Goal: Task Accomplishment & Management: Use online tool/utility

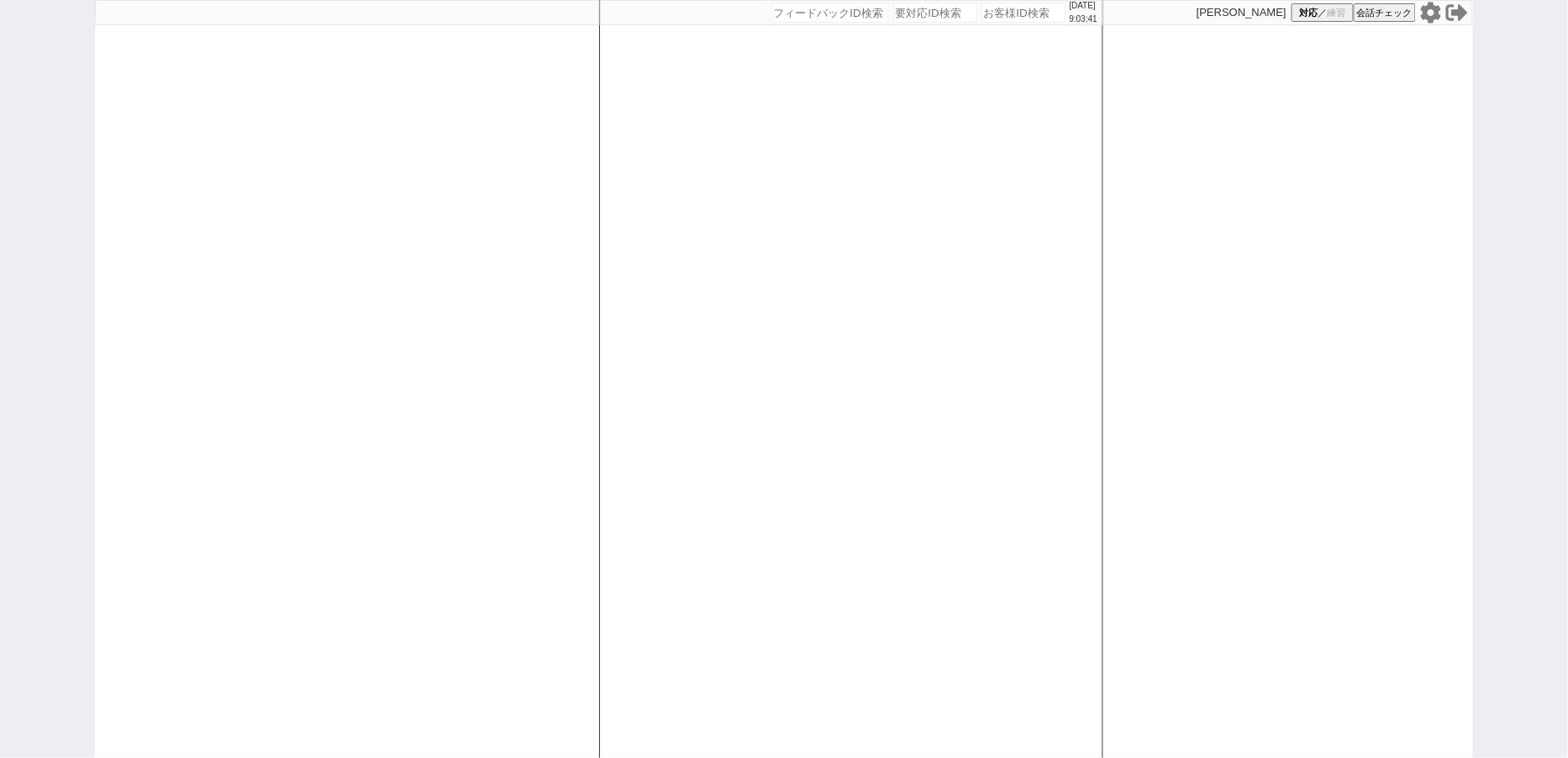
click at [1436, 12] on icon at bounding box center [1430, 12] width 20 height 21
paste input "305972"
type input "305972"
select select "600"
select select
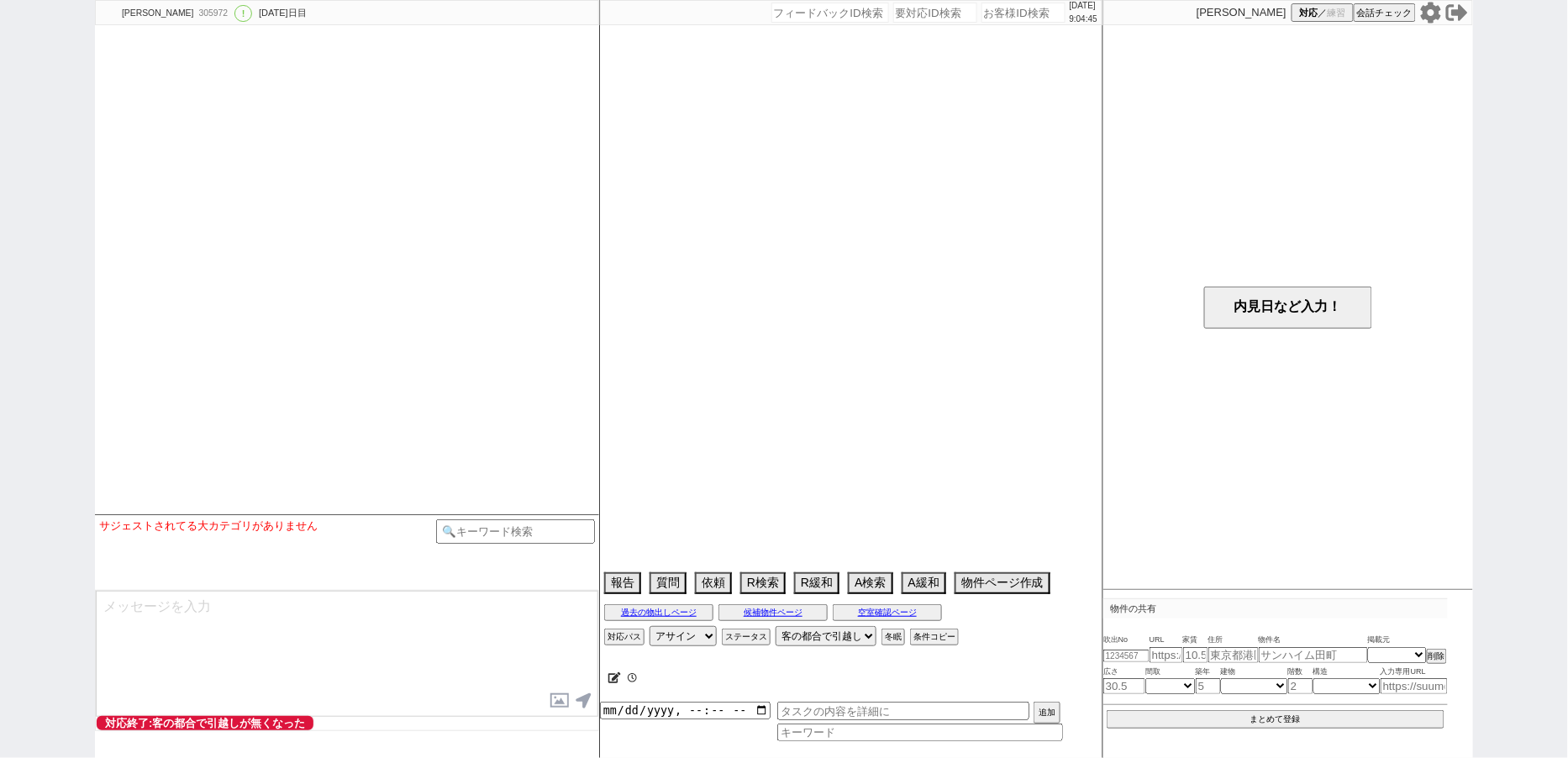
select select "[DATE]"
select select "4"
select select "35"
select select "0"
select select "12"
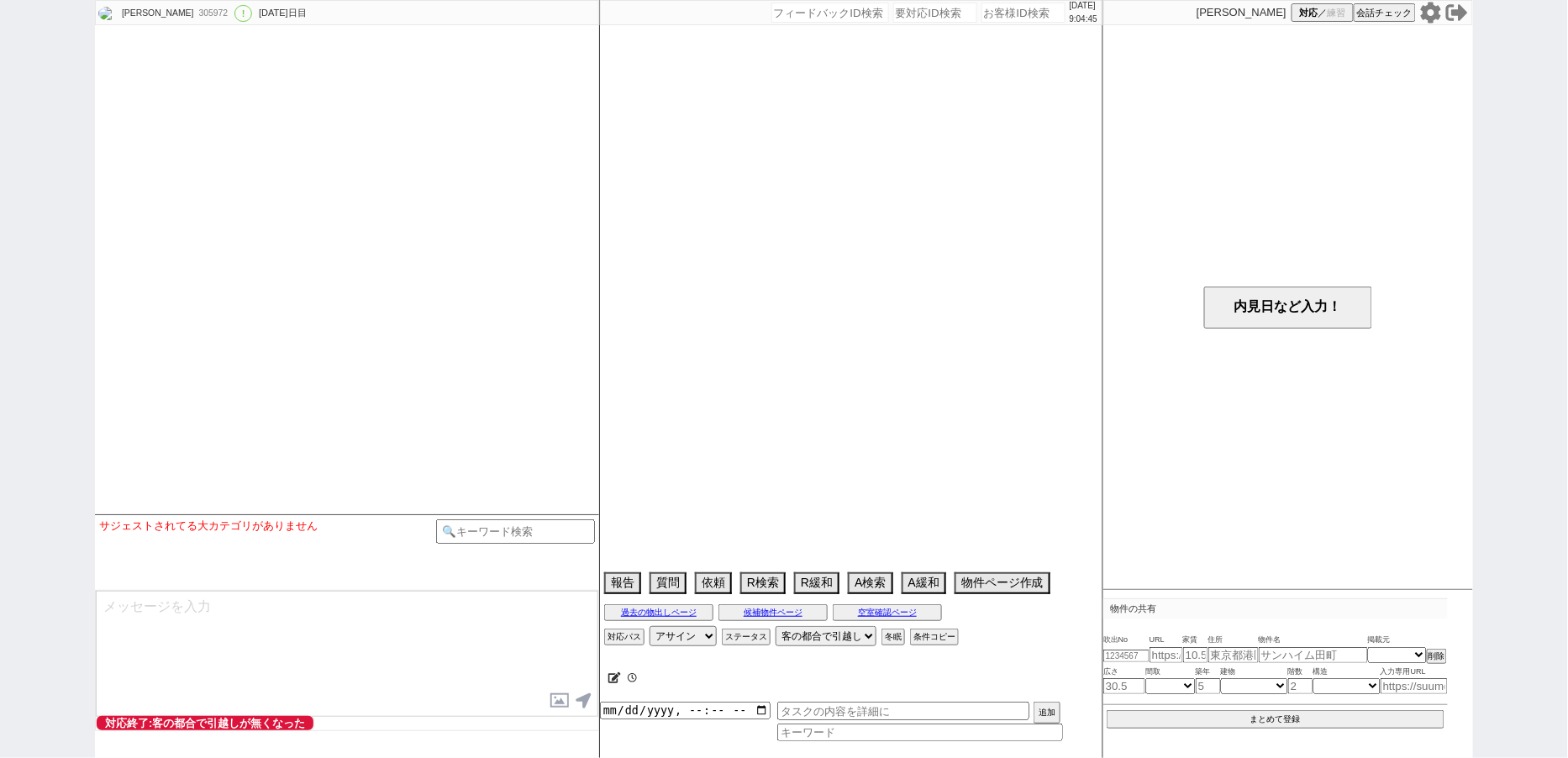
select select "115"
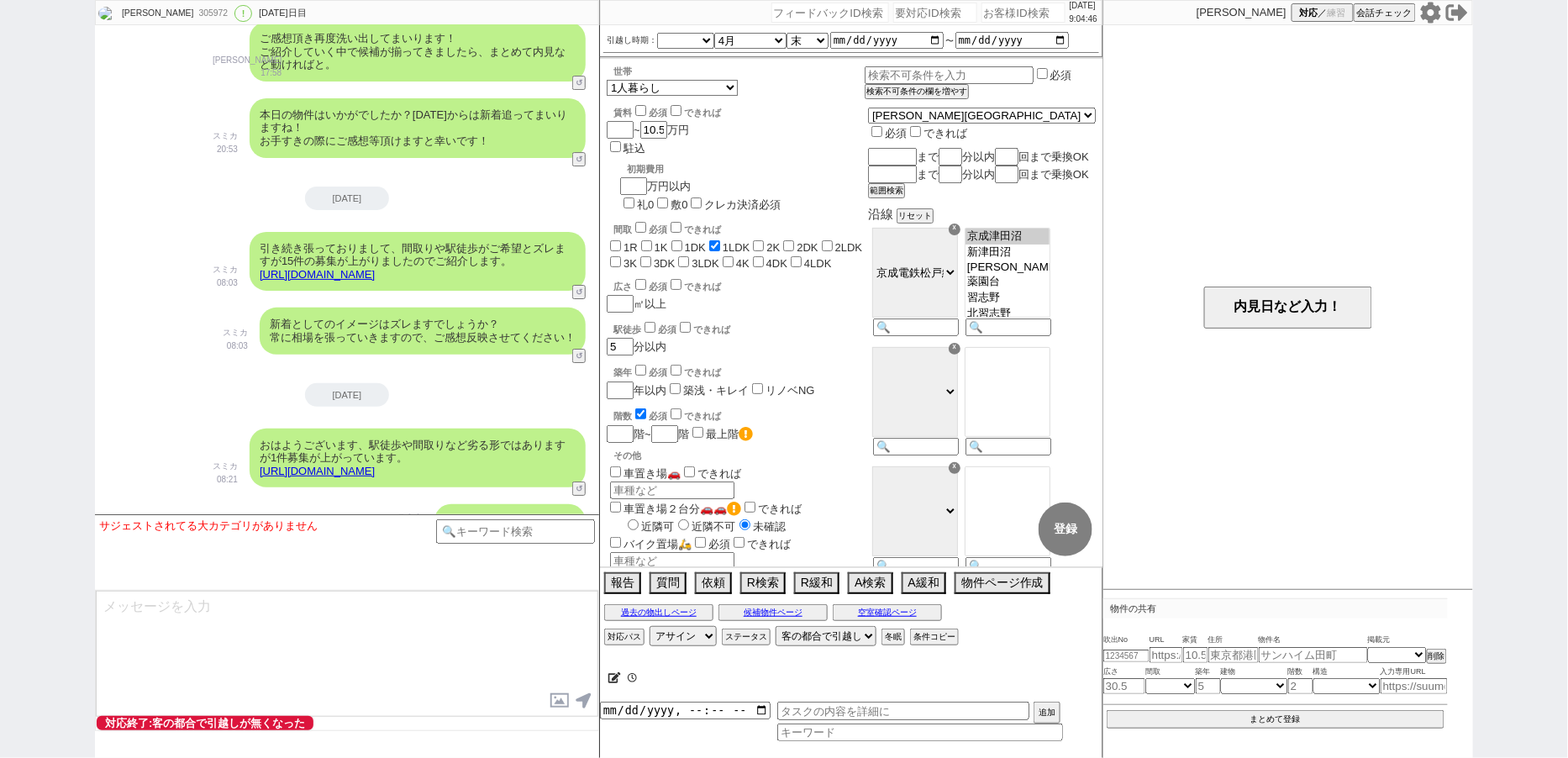
scroll to position [2220, 0]
